Goal: Information Seeking & Learning: Learn about a topic

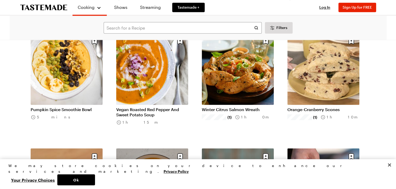
scroll to position [22558, 2]
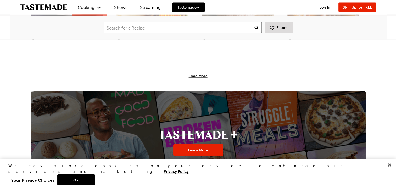
scroll to position [22852, 2]
click at [190, 77] on span "Load More" at bounding box center [198, 75] width 19 height 5
click at [190, 75] on span "Load More" at bounding box center [198, 75] width 19 height 5
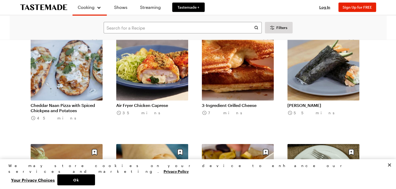
scroll to position [23238, 2]
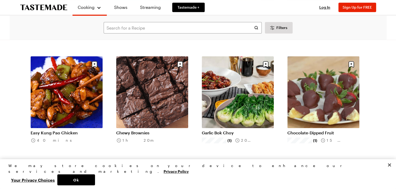
scroll to position [24018, 2]
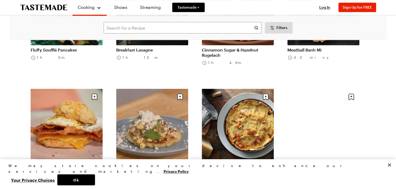
scroll to position [24480, 2]
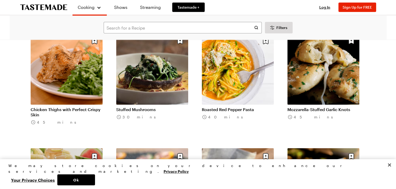
scroll to position [25080, 2]
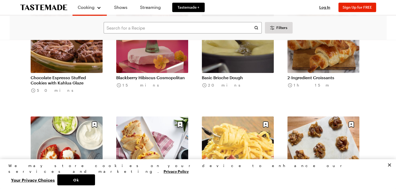
scroll to position [26151, 2]
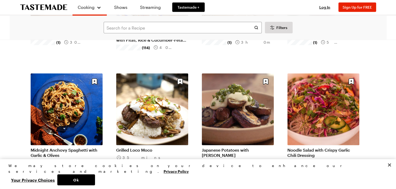
scroll to position [26885, 2]
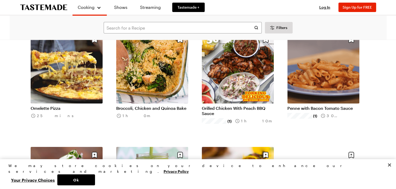
scroll to position [27504, 2]
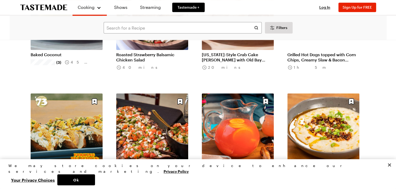
scroll to position [28250, 2]
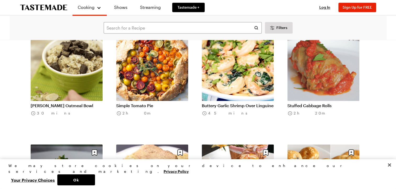
scroll to position [28545, 2]
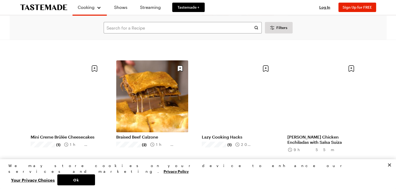
scroll to position [29552, 2]
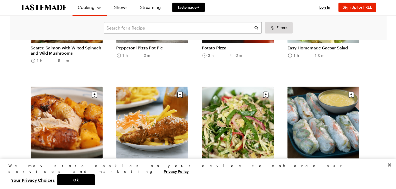
scroll to position [30334, 2]
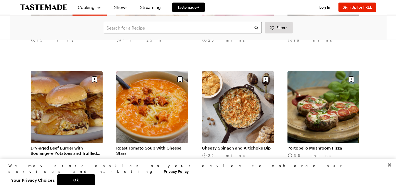
scroll to position [31041, 2]
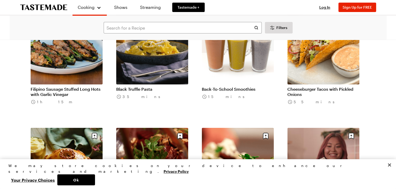
scroll to position [31677, 2]
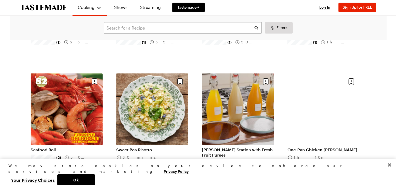
scroll to position [32424, 2]
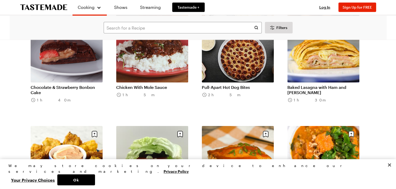
scroll to position [33062, 2]
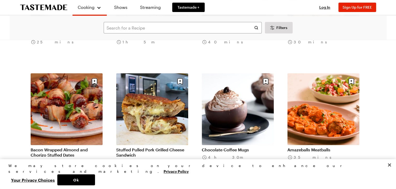
scroll to position [33808, 2]
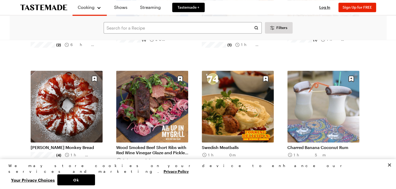
scroll to position [34530, 2]
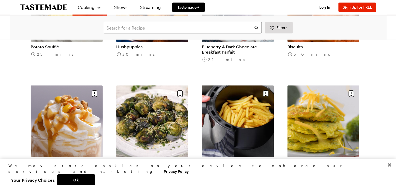
scroll to position [34952, 2]
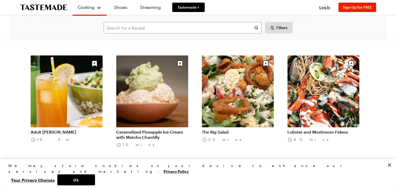
scroll to position [35795, 2]
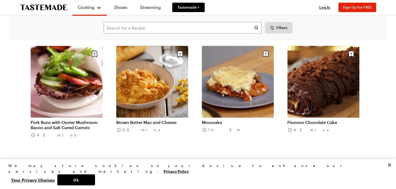
scroll to position [36027, 2]
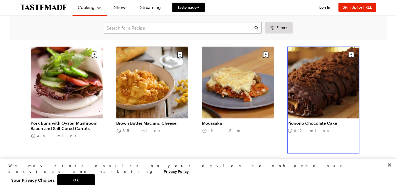
click at [320, 121] on link "Pionono Chocolate Cake" at bounding box center [323, 123] width 72 height 5
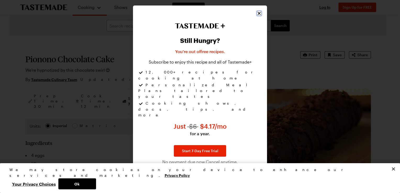
click at [258, 16] on icon "Close" at bounding box center [258, 13] width 5 height 5
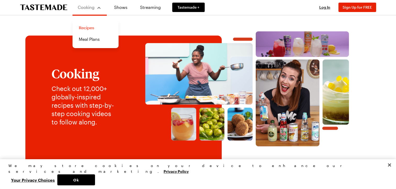
click at [88, 29] on link "Recipes" at bounding box center [96, 28] width 40 height 12
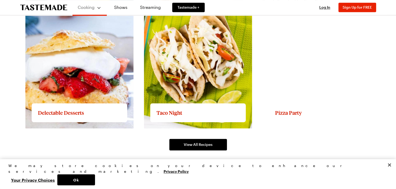
scroll to position [780, 0]
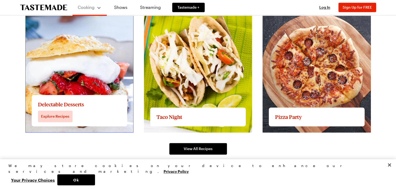
click at [65, 7] on link "View full content for Delectable Desserts" at bounding box center [65, 4] width 80 height 5
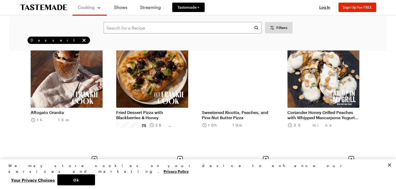
scroll to position [51, 0]
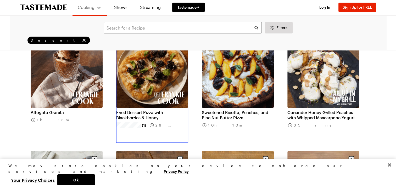
click at [152, 110] on link "Fried Dessert Pizza with Blackberries & Honey" at bounding box center [152, 115] width 72 height 10
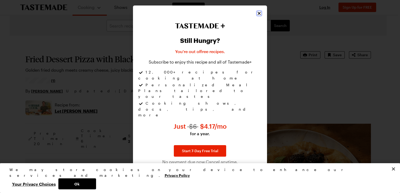
click at [259, 15] on icon "Close" at bounding box center [258, 13] width 3 height 3
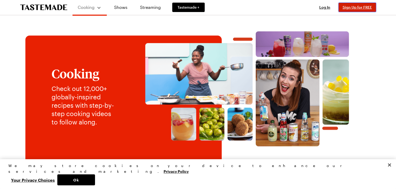
click at [357, 8] on span "Sign Up for FREE" at bounding box center [356, 7] width 29 height 4
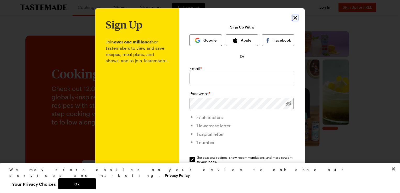
click at [293, 16] on icon "Close" at bounding box center [295, 18] width 6 height 6
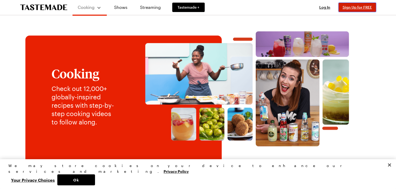
click at [352, 7] on span "Sign Up for FREE" at bounding box center [356, 7] width 29 height 4
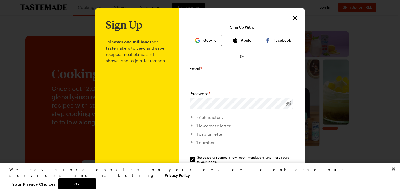
click at [368, 38] on div at bounding box center [200, 96] width 400 height 193
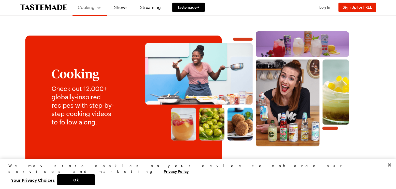
click at [322, 7] on span "Log In" at bounding box center [324, 7] width 11 height 4
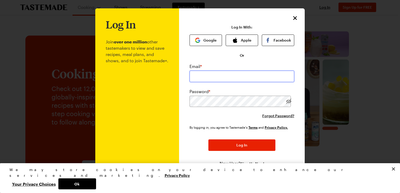
click at [197, 75] on input "email" at bounding box center [241, 77] width 105 height 12
type input "[EMAIL_ADDRESS][DOMAIN_NAME]"
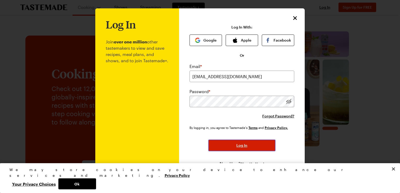
click at [238, 147] on span "Log In" at bounding box center [241, 145] width 11 height 5
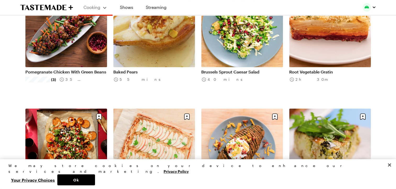
scroll to position [230, 0]
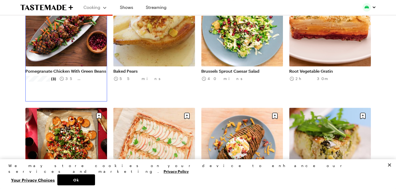
click at [65, 69] on link "Pomegranate Chicken With Green Beans" at bounding box center [66, 71] width 82 height 5
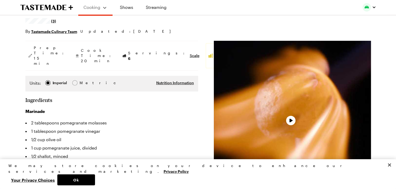
type textarea "x"
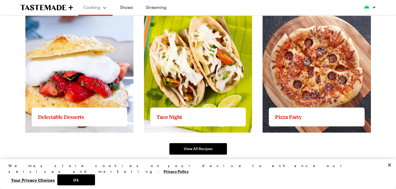
scroll to position [782, 0]
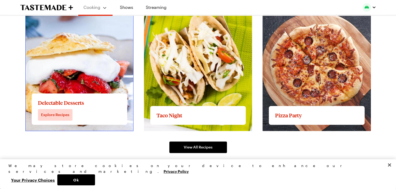
click at [81, 6] on link "View full content for Delectable Desserts" at bounding box center [65, 3] width 80 height 5
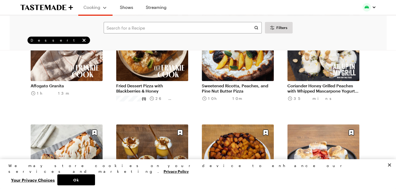
scroll to position [78, 0]
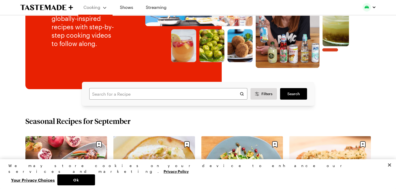
scroll to position [782, 0]
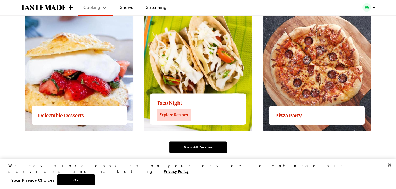
click at [207, 6] on link "View full content for Taco Night" at bounding box center [175, 3] width 63 height 5
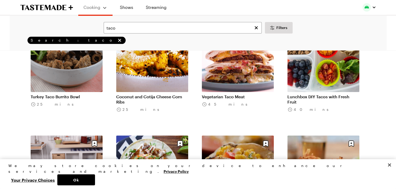
scroll to position [530, 0]
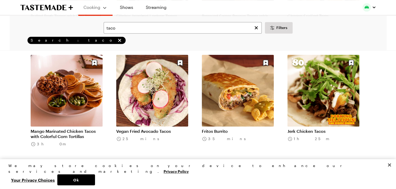
scroll to position [724, 0]
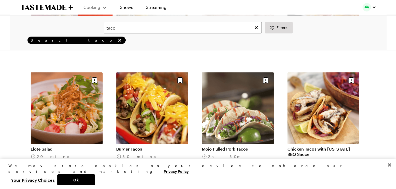
scroll to position [1399, 0]
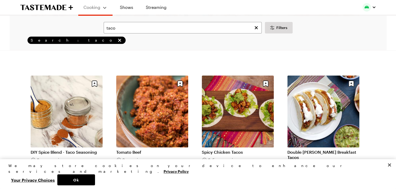
scroll to position [2088, 0]
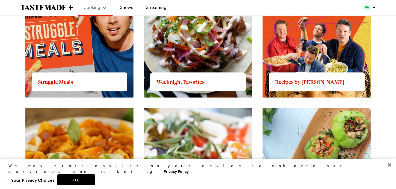
scroll to position [532, 0]
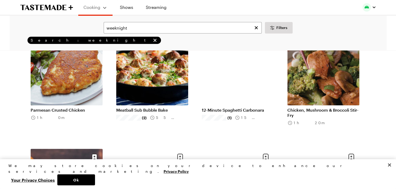
scroll to position [285, 0]
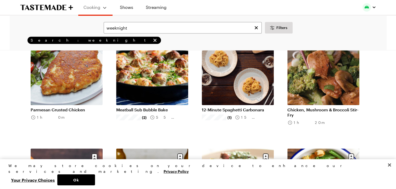
scroll to position [532, 0]
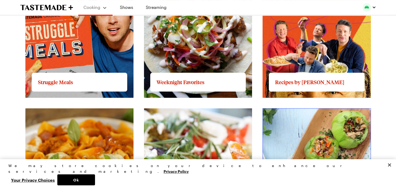
click at [292, 114] on link "View full content for Clean Eating" at bounding box center [295, 111] width 66 height 5
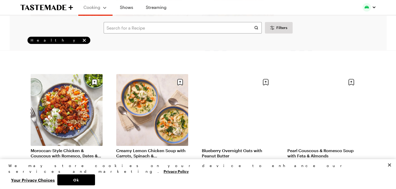
scroll to position [268, 0]
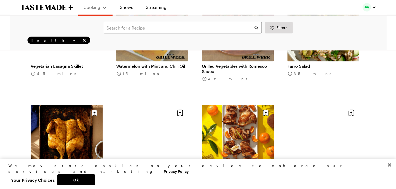
scroll to position [1600, 0]
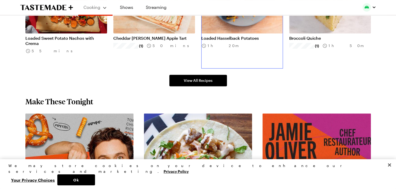
scroll to position [386, 0]
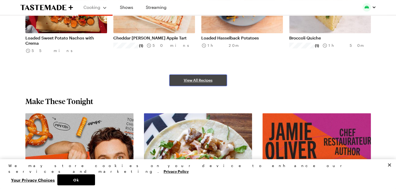
click at [197, 80] on span "View All Recipes" at bounding box center [198, 80] width 29 height 5
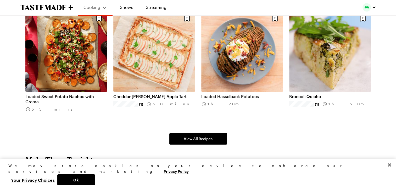
scroll to position [356, 0]
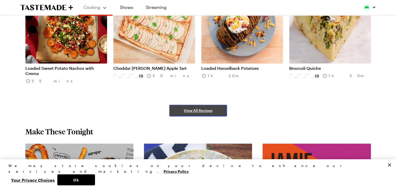
click at [205, 110] on span "View All Recipes" at bounding box center [198, 110] width 29 height 5
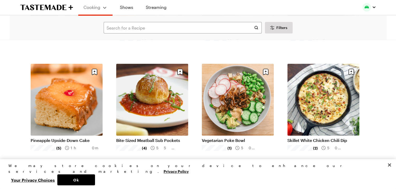
scroll to position [1744, 0]
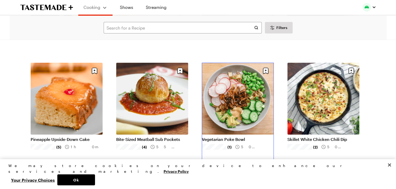
click at [238, 137] on link "Vegetarian Poke Bowl" at bounding box center [238, 139] width 72 height 5
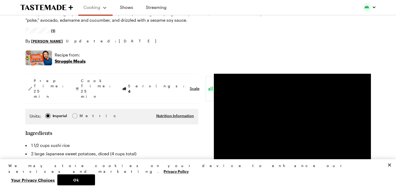
scroll to position [55, 0]
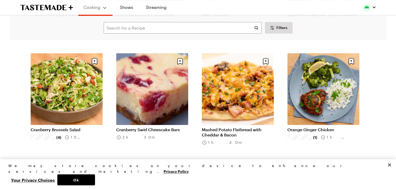
scroll to position [715, 0]
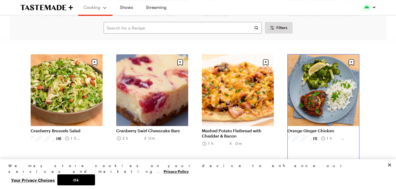
click at [331, 128] on link "Orange Ginger Chicken" at bounding box center [323, 130] width 72 height 5
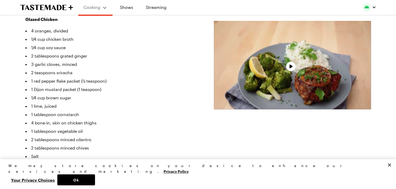
scroll to position [178, 0]
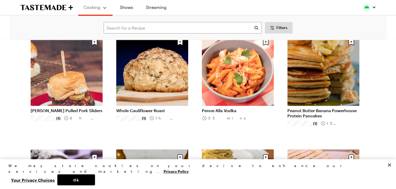
scroll to position [2470, 0]
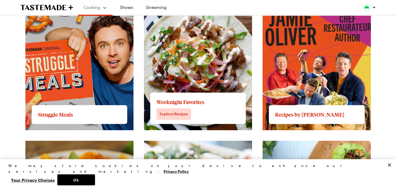
scroll to position [500, 0]
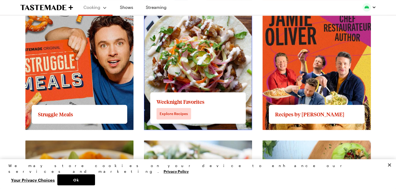
click at [198, 5] on link "View full content for Weeknight Favorites" at bounding box center [185, 2] width 82 height 5
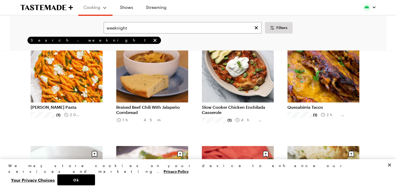
scroll to position [519, 0]
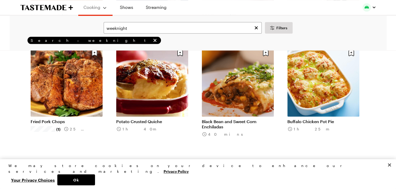
scroll to position [963, 0]
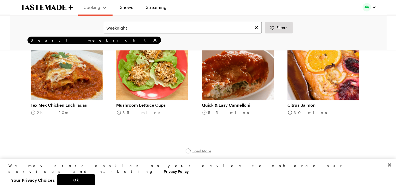
scroll to position [1374, 0]
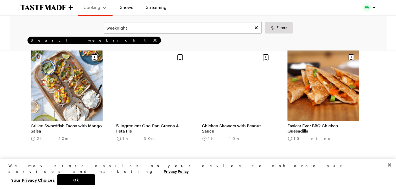
scroll to position [2577, 0]
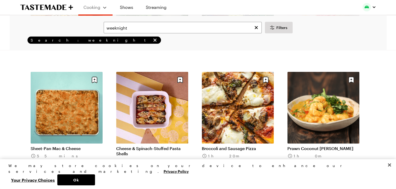
scroll to position [3015, 0]
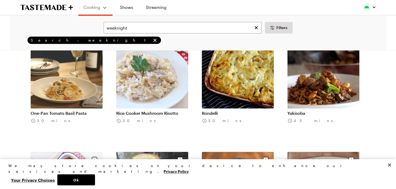
scroll to position [3858, 0]
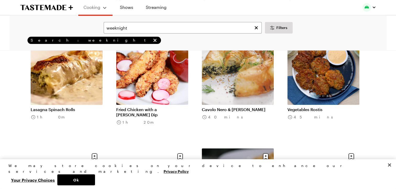
scroll to position [4555, 0]
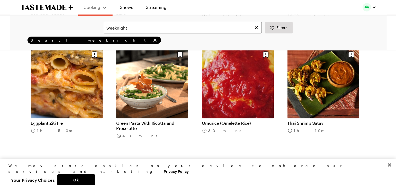
scroll to position [5234, 0]
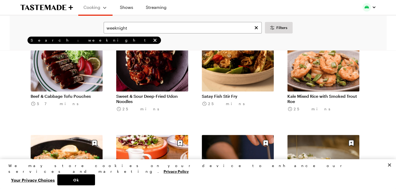
scroll to position [6067, 0]
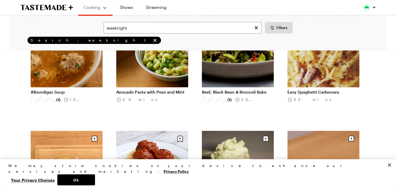
scroll to position [6303, 0]
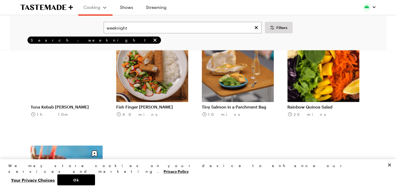
scroll to position [6973, 0]
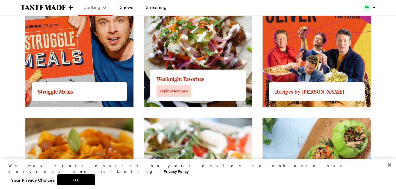
scroll to position [524, 0]
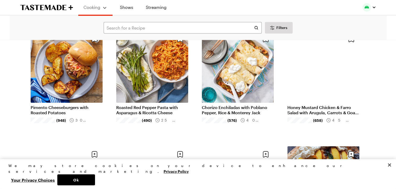
scroll to position [508, 0]
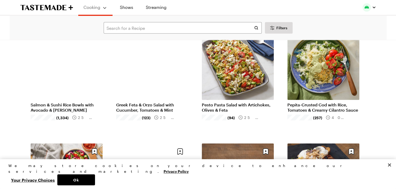
scroll to position [972, 0]
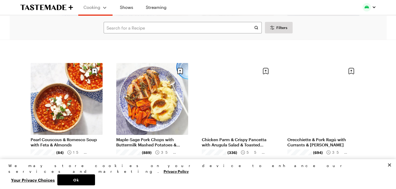
scroll to position [1630, 0]
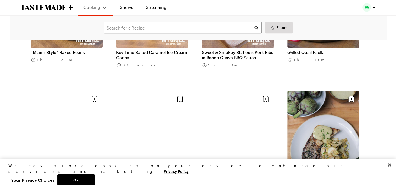
scroll to position [2640, 0]
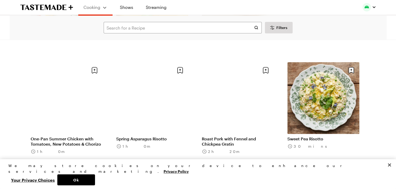
scroll to position [3284, 0]
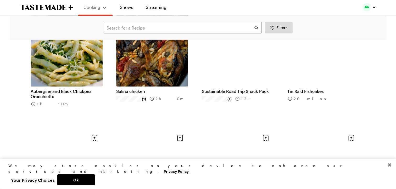
scroll to position [3642, 0]
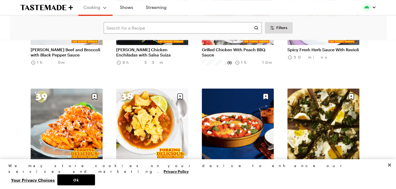
scroll to position [4719, 0]
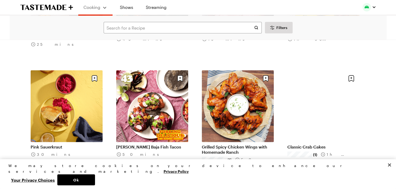
scroll to position [5314, 0]
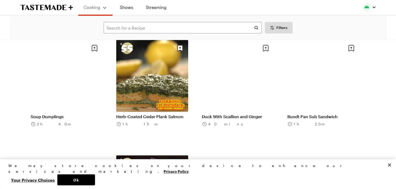
scroll to position [6036, 0]
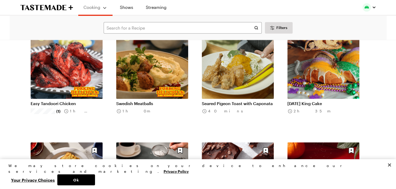
scroll to position [6741, 0]
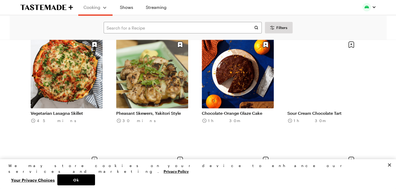
scroll to position [7307, 0]
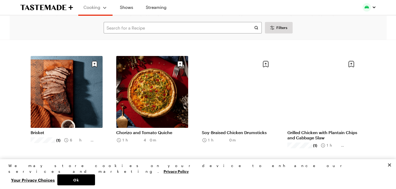
scroll to position [8097, 0]
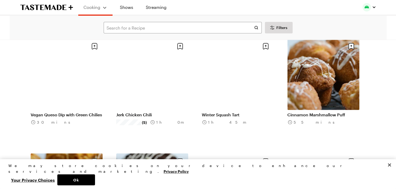
scroll to position [9524, 0]
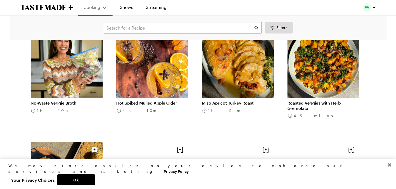
scroll to position [10203, 0]
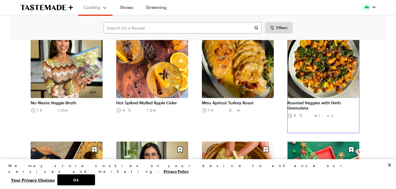
click at [326, 100] on link "Roasted Veggies with Herb Gremolata" at bounding box center [323, 105] width 72 height 10
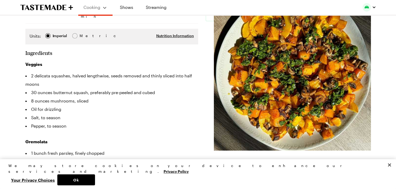
scroll to position [105, 0]
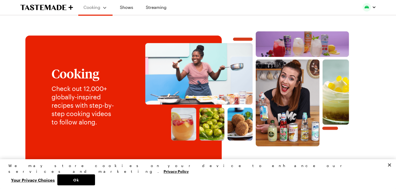
scroll to position [524, 0]
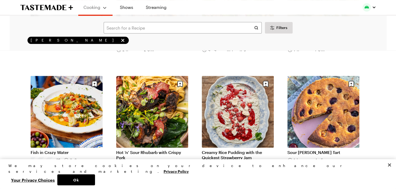
scroll to position [588, 0]
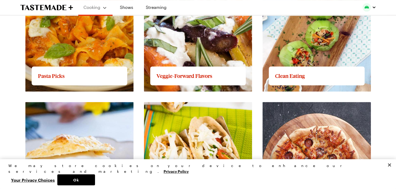
scroll to position [680, 0]
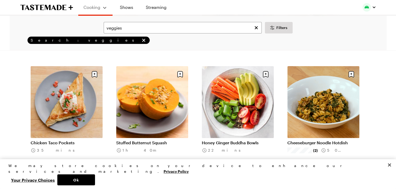
scroll to position [137, 0]
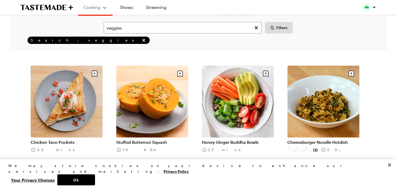
scroll to position [680, 0]
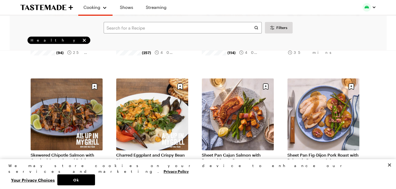
scroll to position [129, 0]
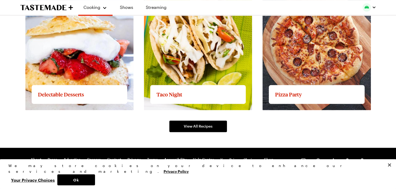
scroll to position [805, 0]
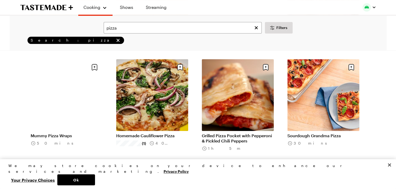
scroll to position [489, 0]
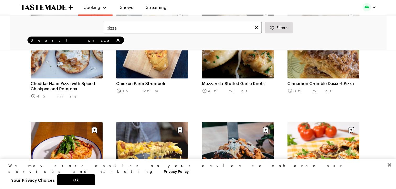
scroll to position [1119, 0]
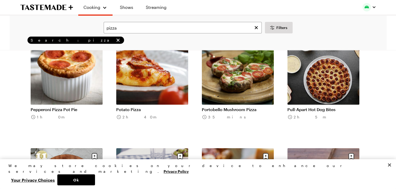
scroll to position [1323, 0]
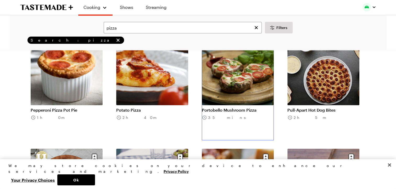
click at [241, 108] on link "Portobello Mushroom Pizza" at bounding box center [238, 110] width 72 height 5
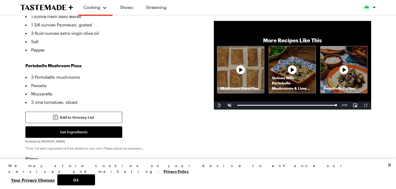
scroll to position [195, 0]
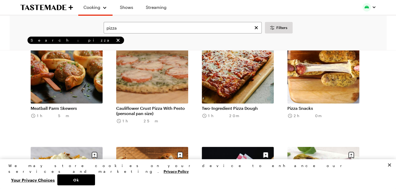
scroll to position [1903, 0]
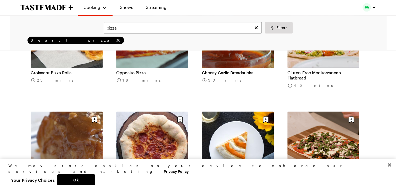
scroll to position [2630, 0]
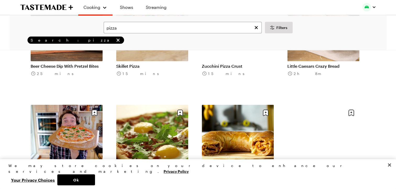
scroll to position [3100, 0]
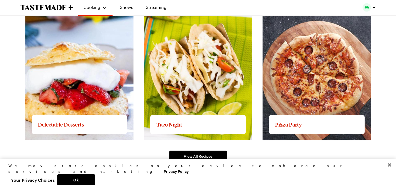
scroll to position [772, 0]
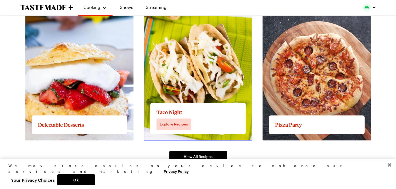
click at [197, 15] on link "View full content for Taco Night" at bounding box center [175, 12] width 63 height 5
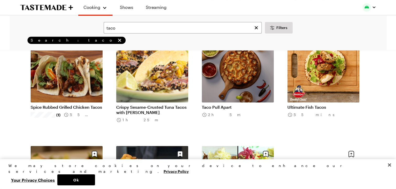
scroll to position [2366, 0]
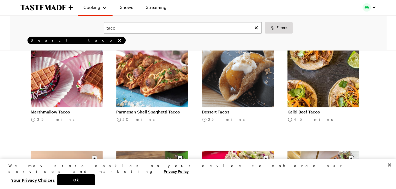
scroll to position [2821, 0]
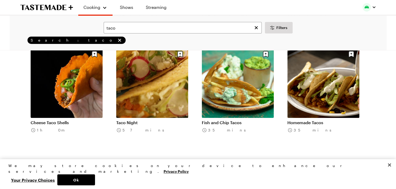
scroll to position [3849, 0]
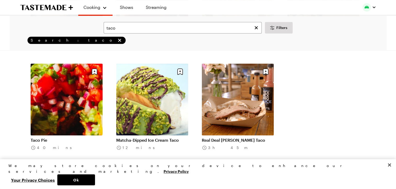
scroll to position [4422, 0]
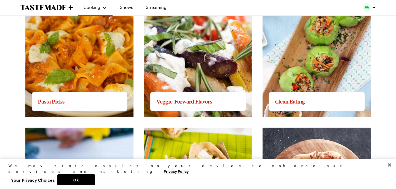
scroll to position [654, 0]
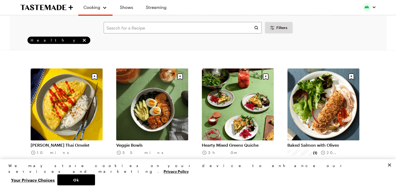
scroll to position [1865, 0]
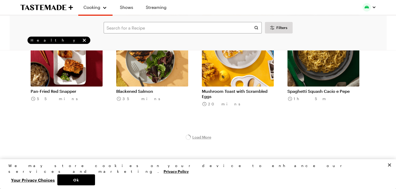
scroll to position [2034, 0]
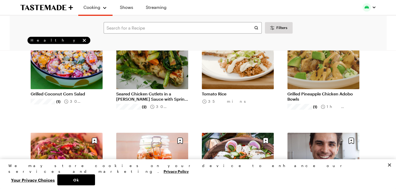
scroll to position [2724, 0]
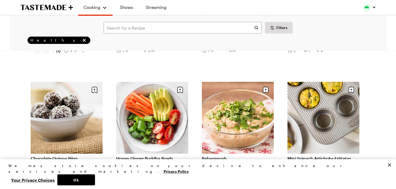
scroll to position [4044, 0]
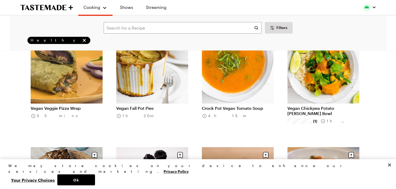
scroll to position [4671, 0]
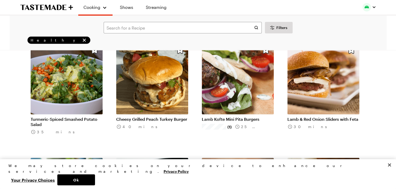
scroll to position [5237, 0]
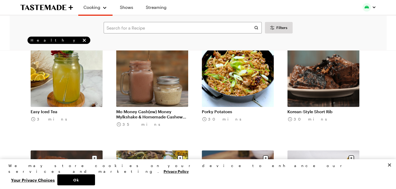
scroll to position [6052, 0]
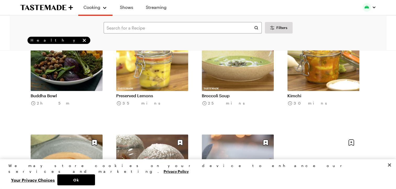
scroll to position [6529, 0]
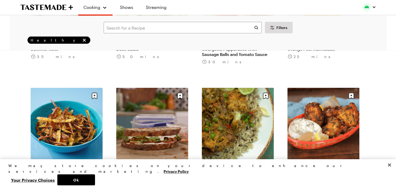
scroll to position [7037, 0]
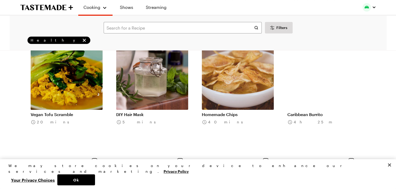
scroll to position [8127, 0]
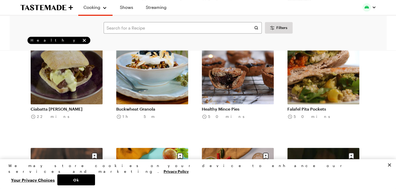
scroll to position [8709, 0]
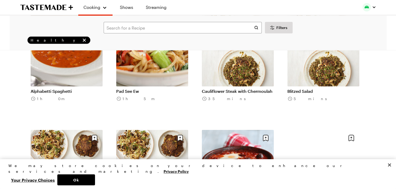
scroll to position [9418, 0]
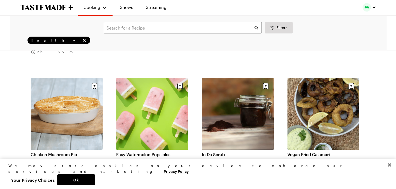
scroll to position [10046, 0]
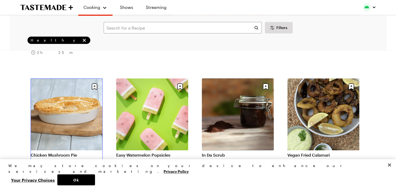
click at [62, 153] on link "Chicken Mushroom Pie" at bounding box center [67, 155] width 72 height 5
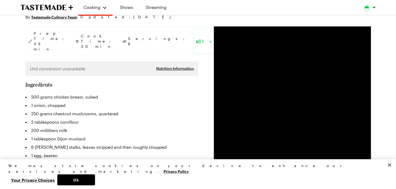
scroll to position [69, 0]
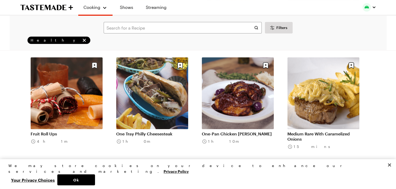
scroll to position [6145, 0]
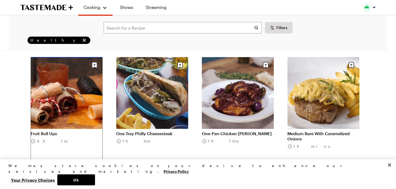
click at [76, 131] on link "Fruit Roll Ups" at bounding box center [67, 133] width 72 height 5
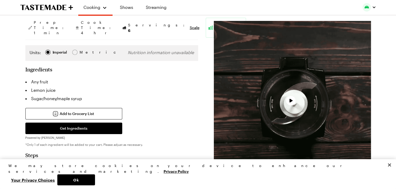
scroll to position [77, 0]
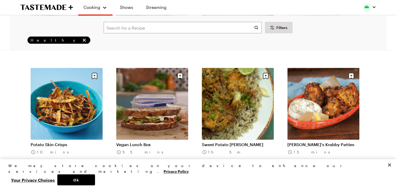
scroll to position [7053, 0]
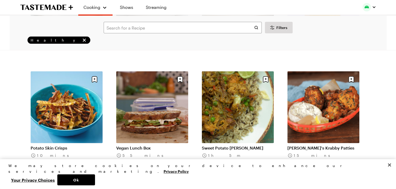
click at [193, 112] on li "Vegan Lunch Box 55 mins" at bounding box center [155, 124] width 78 height 107
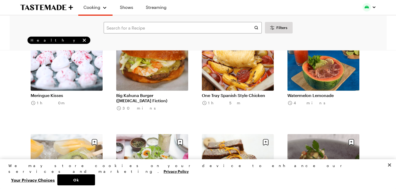
scroll to position [9631, 0]
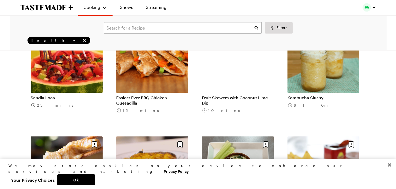
scroll to position [10796, 0]
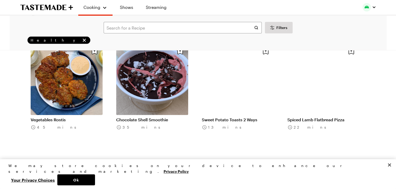
scroll to position [11580, 0]
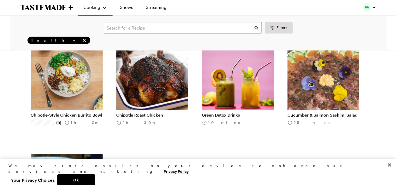
scroll to position [12279, 0]
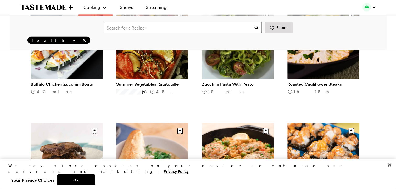
scroll to position [13002, 0]
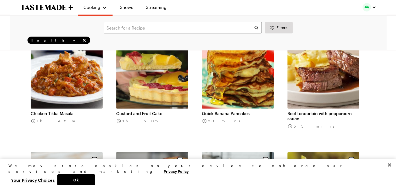
scroll to position [13434, 0]
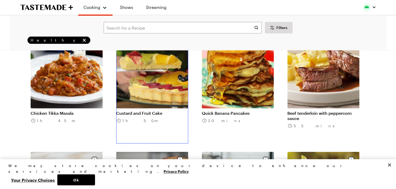
click at [155, 111] on link "Custard and Fruit Cake" at bounding box center [152, 113] width 72 height 5
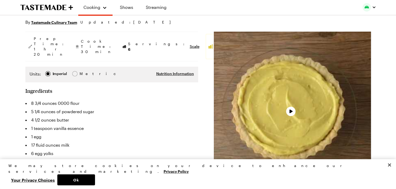
scroll to position [58, 0]
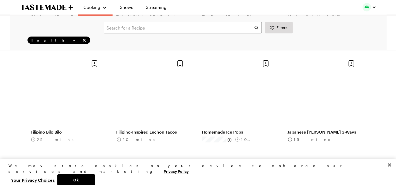
scroll to position [10992, 0]
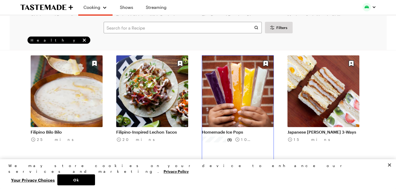
click at [233, 130] on link "Homemade Ice Pops" at bounding box center [238, 132] width 72 height 5
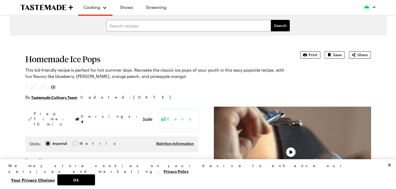
type textarea "x"
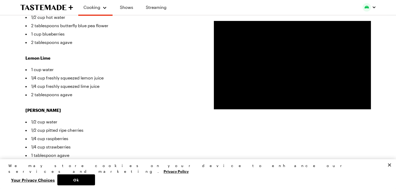
scroll to position [164, 0]
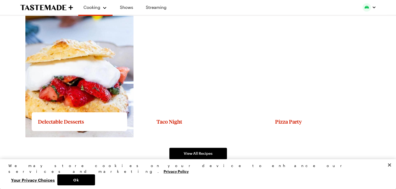
scroll to position [813, 0]
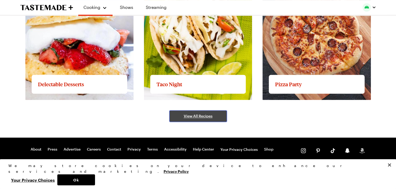
click at [195, 115] on span "View All Recipes" at bounding box center [198, 116] width 29 height 5
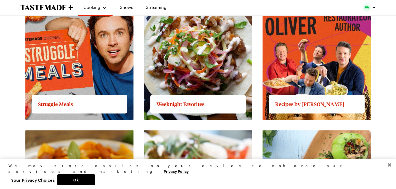
scroll to position [510, 0]
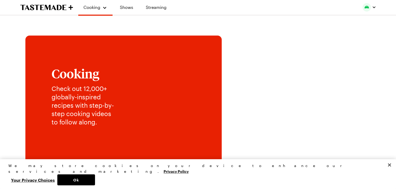
scroll to position [510, 0]
